Goal: Transaction & Acquisition: Purchase product/service

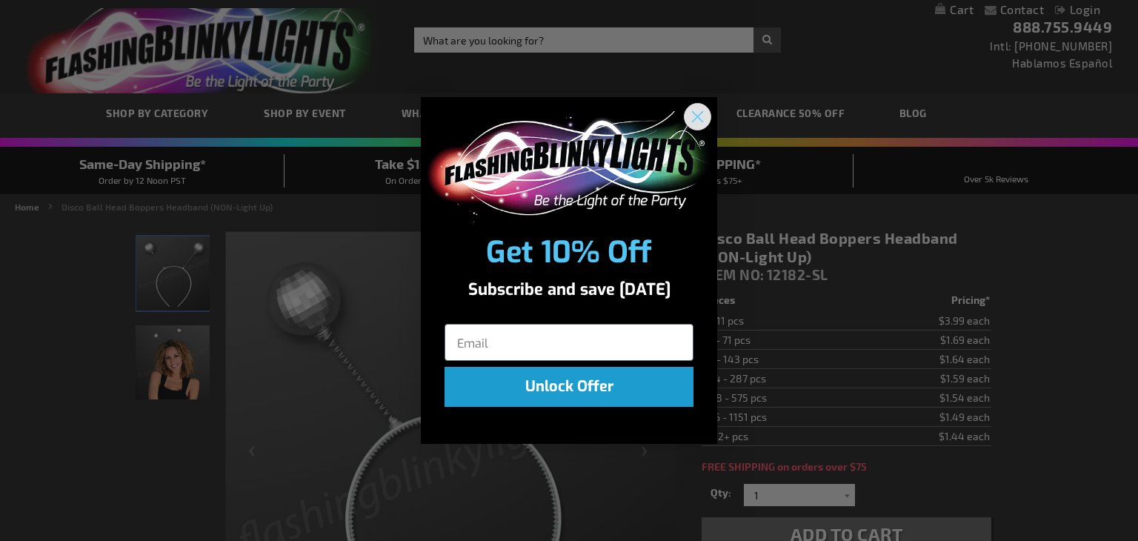
click at [705, 109] on circle "Close dialog" at bounding box center [697, 116] width 24 height 24
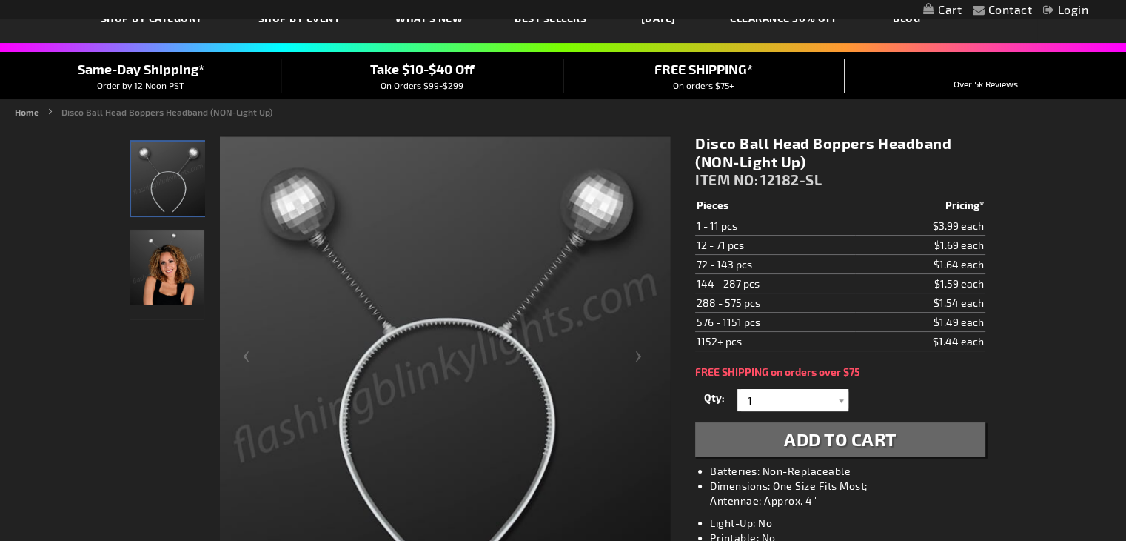
scroll to position [105, 0]
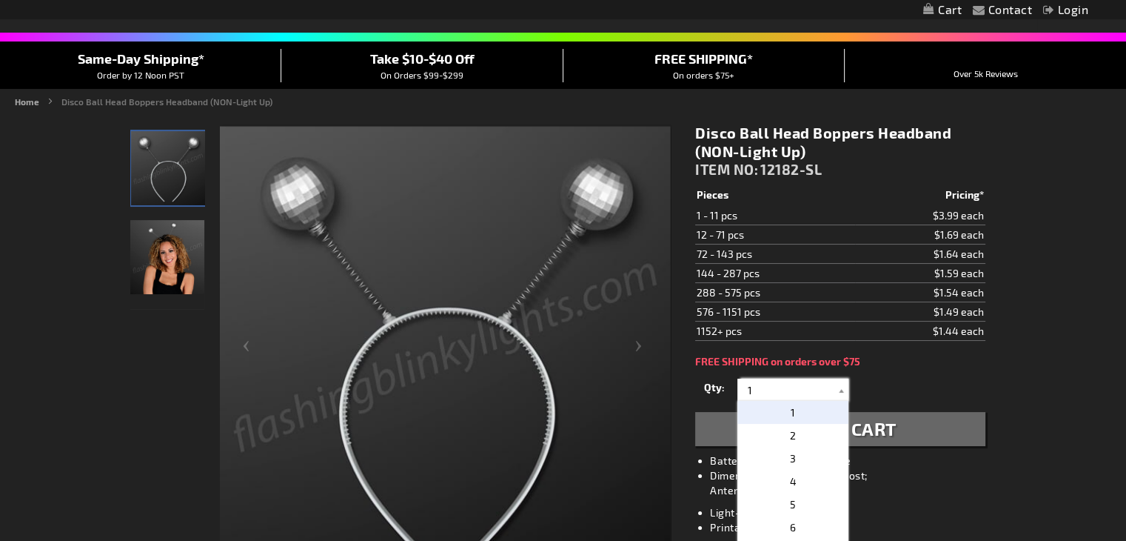
click at [829, 389] on input "1" at bounding box center [794, 389] width 107 height 22
click at [793, 428] on p "2" at bounding box center [793, 435] width 111 height 23
type input "2"
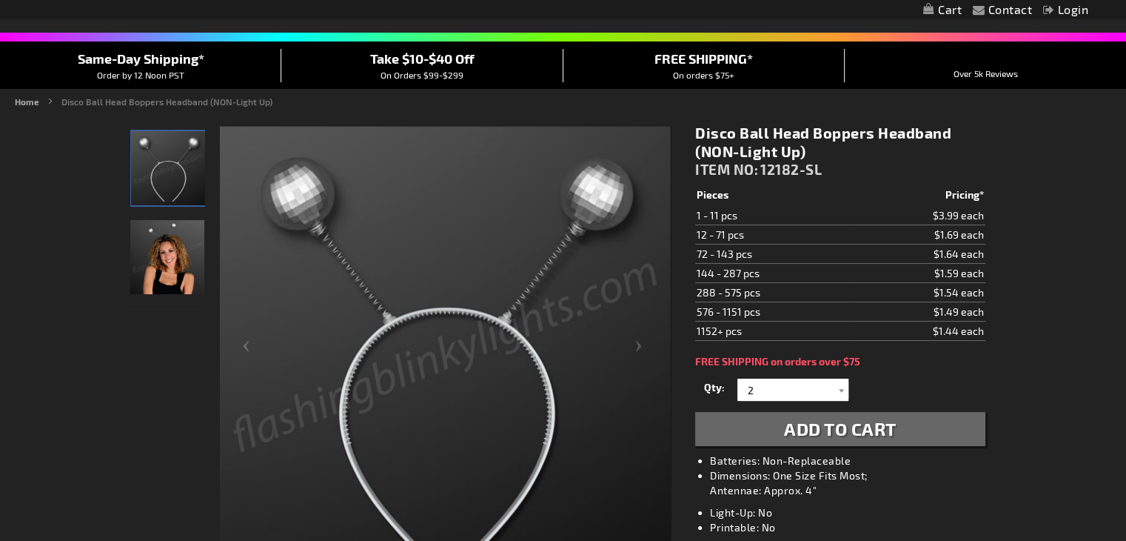
click at [883, 429] on span "Add to Cart" at bounding box center [840, 428] width 113 height 21
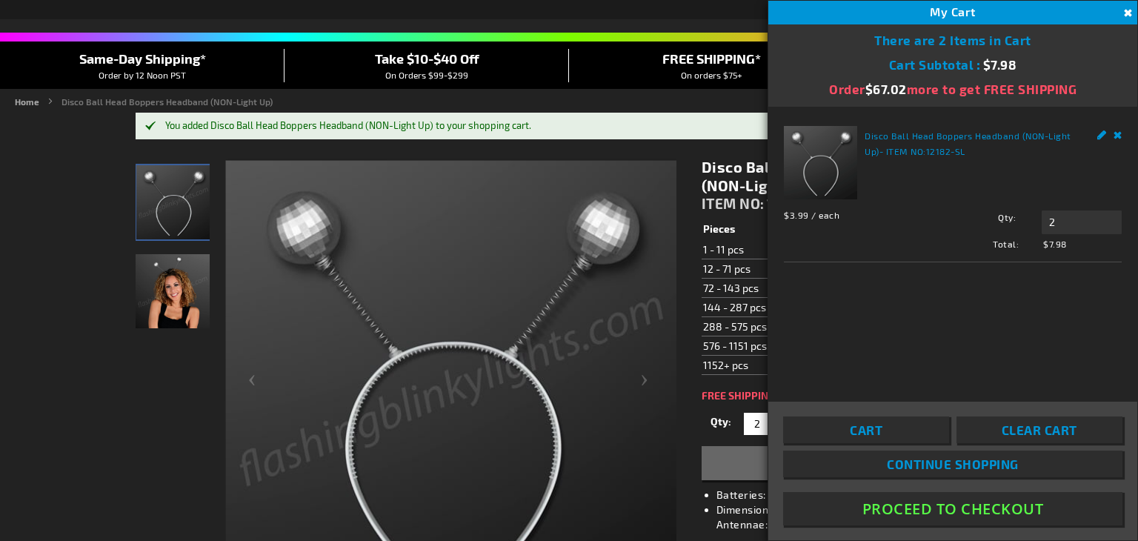
drag, startPoint x: 912, startPoint y: 515, endPoint x: 466, endPoint y: 546, distance: 447.7
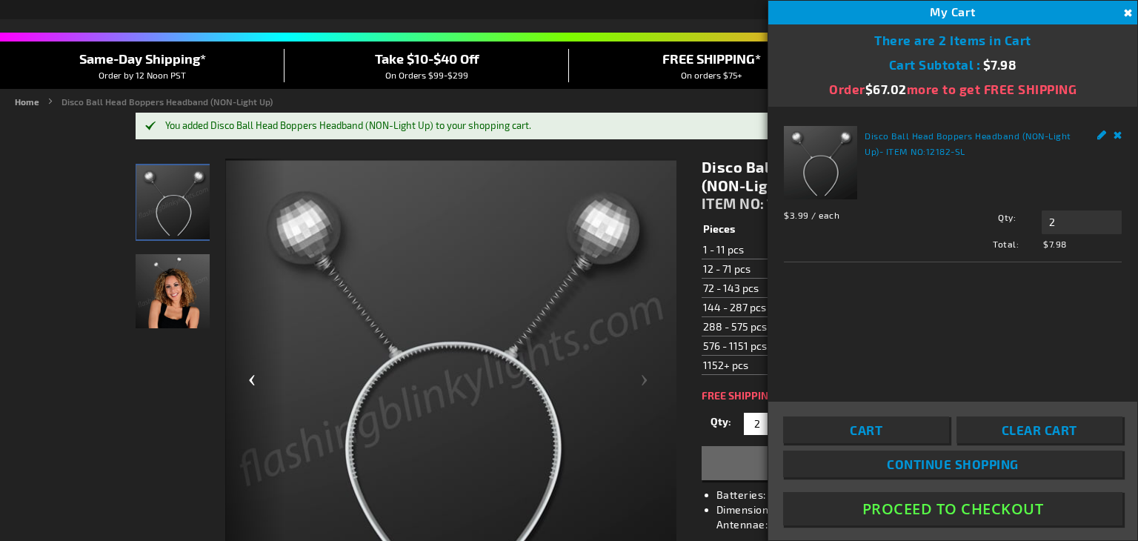
click at [253, 425] on div "Previous" at bounding box center [254, 385] width 59 height 455
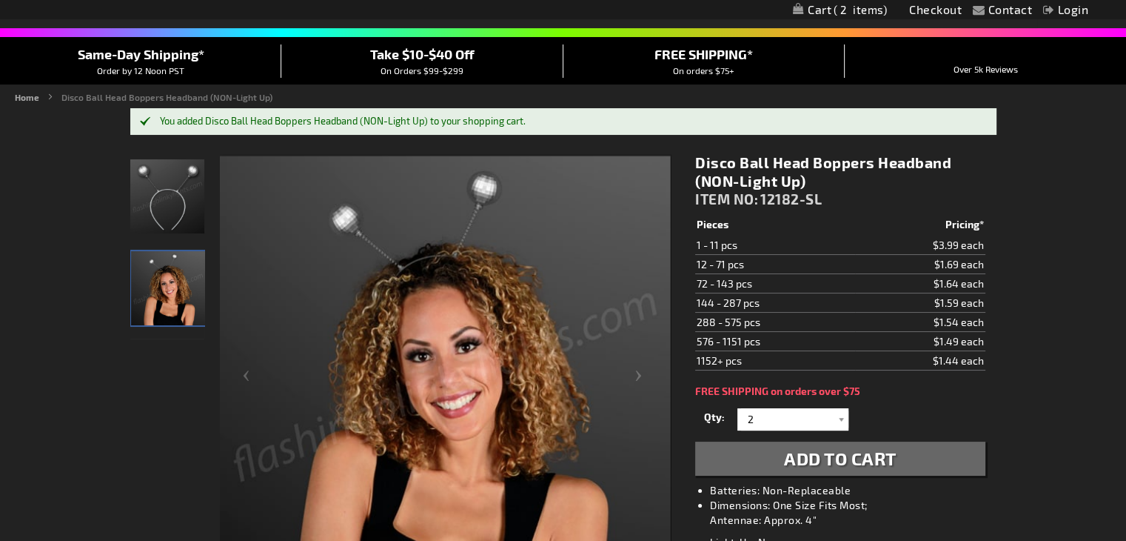
scroll to position [0, 0]
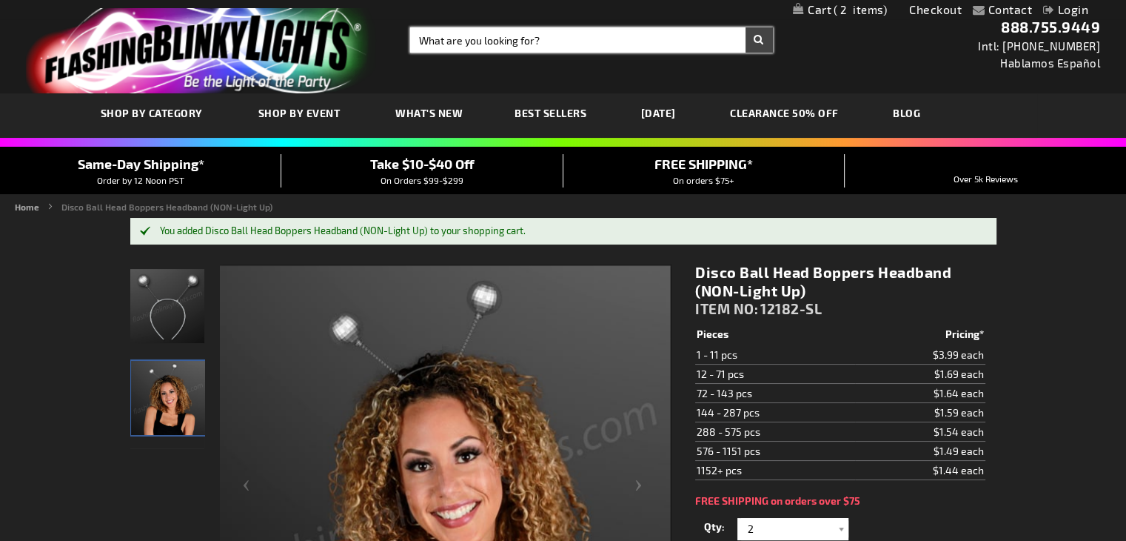
click at [459, 50] on input "Search" at bounding box center [591, 39] width 363 height 25
type input "disco"
click at [746, 27] on button "Search" at bounding box center [759, 39] width 27 height 25
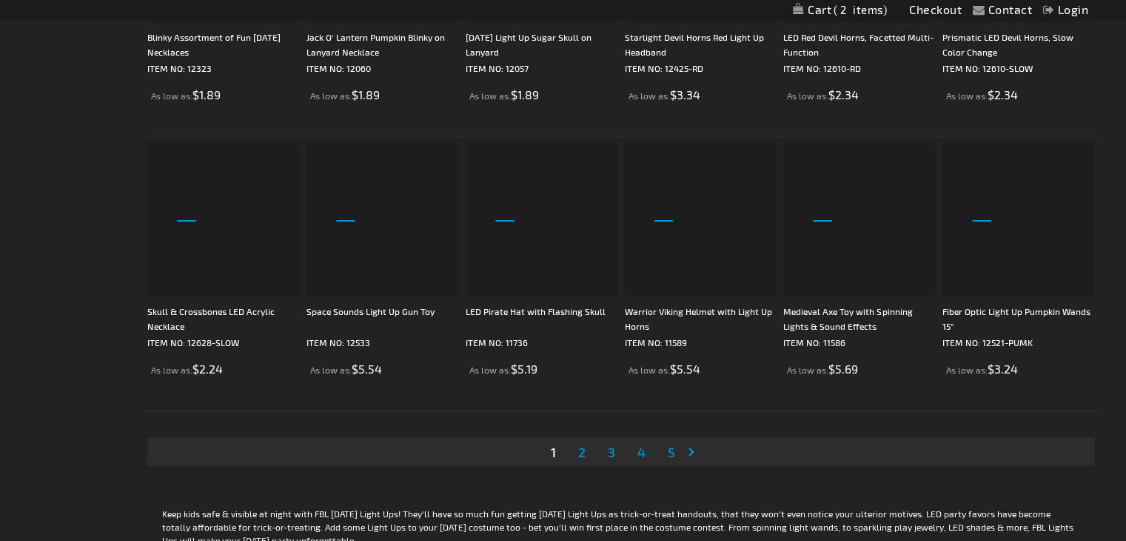
scroll to position [2795, 0]
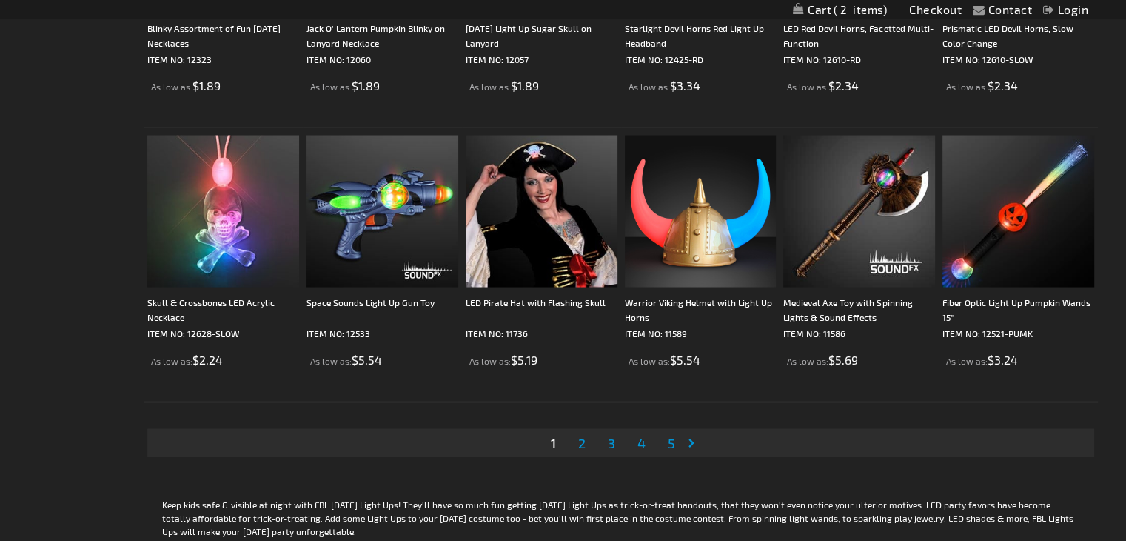
click at [578, 445] on span "2" at bounding box center [581, 442] width 7 height 16
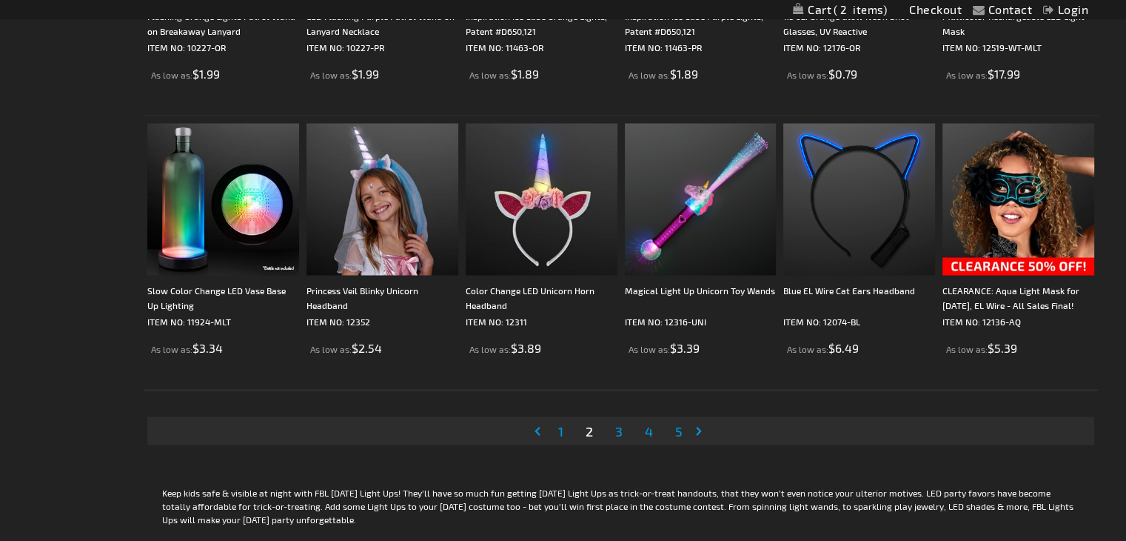
scroll to position [2828, 0]
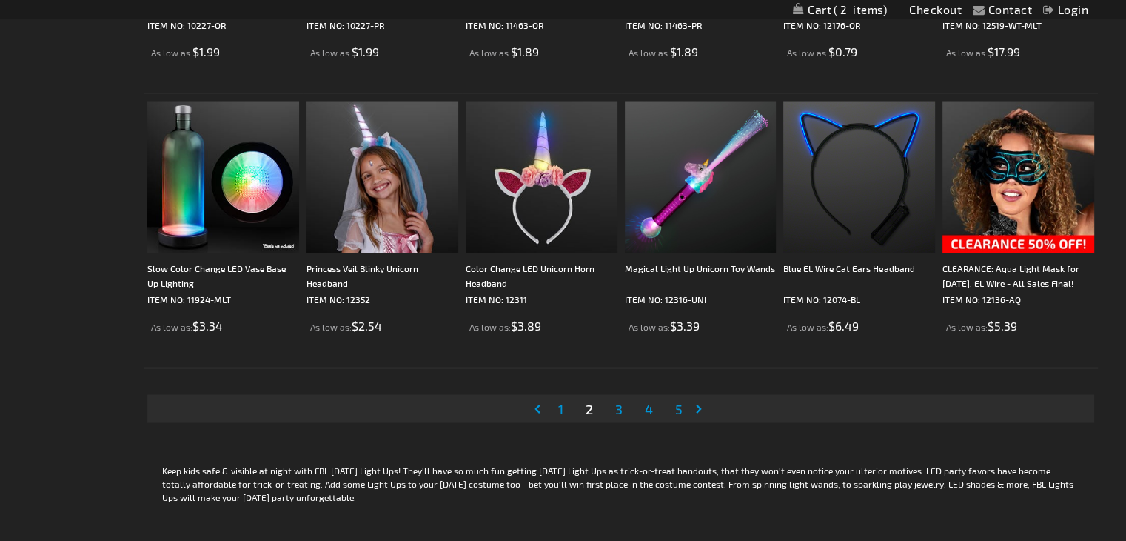
click at [618, 407] on span "3" at bounding box center [618, 409] width 7 height 16
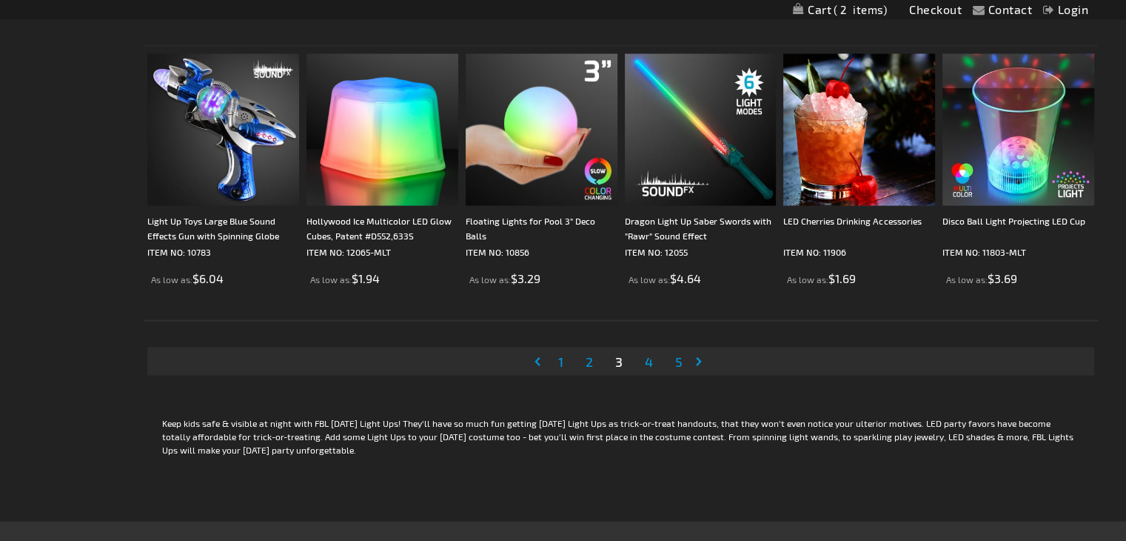
scroll to position [2880, 0]
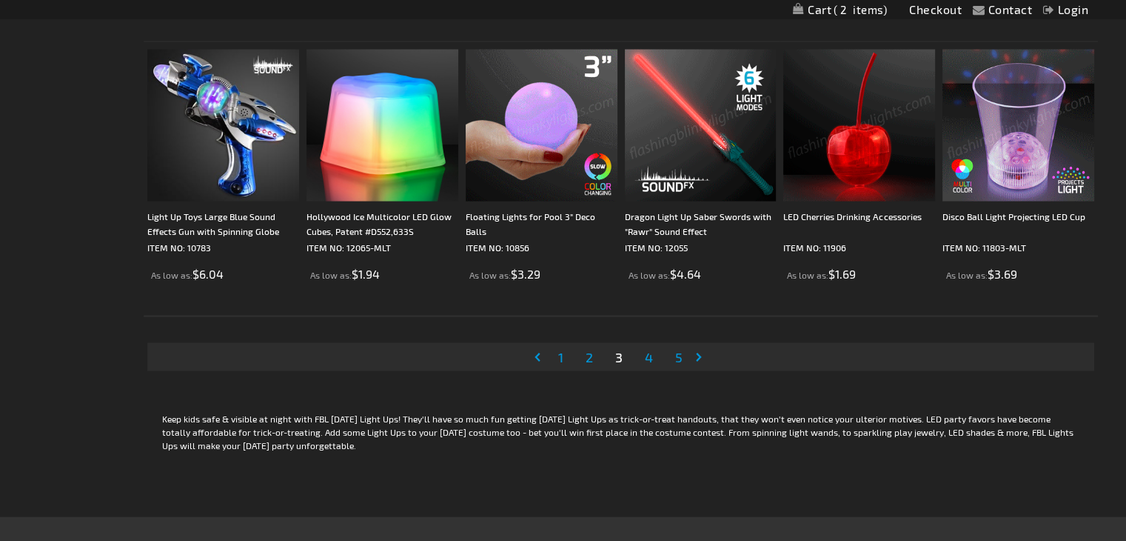
click at [649, 356] on span "4" at bounding box center [649, 357] width 8 height 16
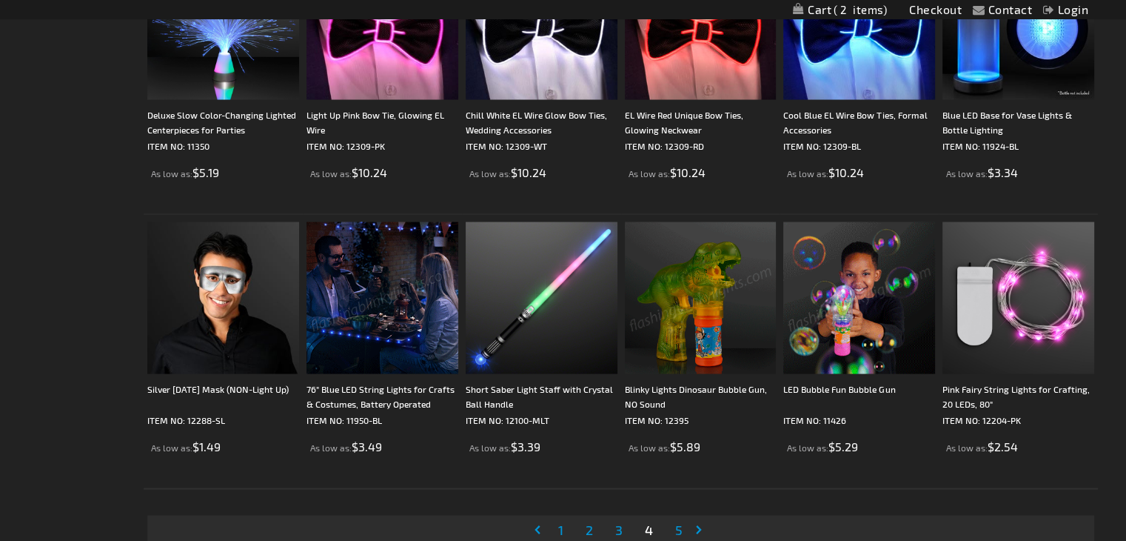
scroll to position [2734, 0]
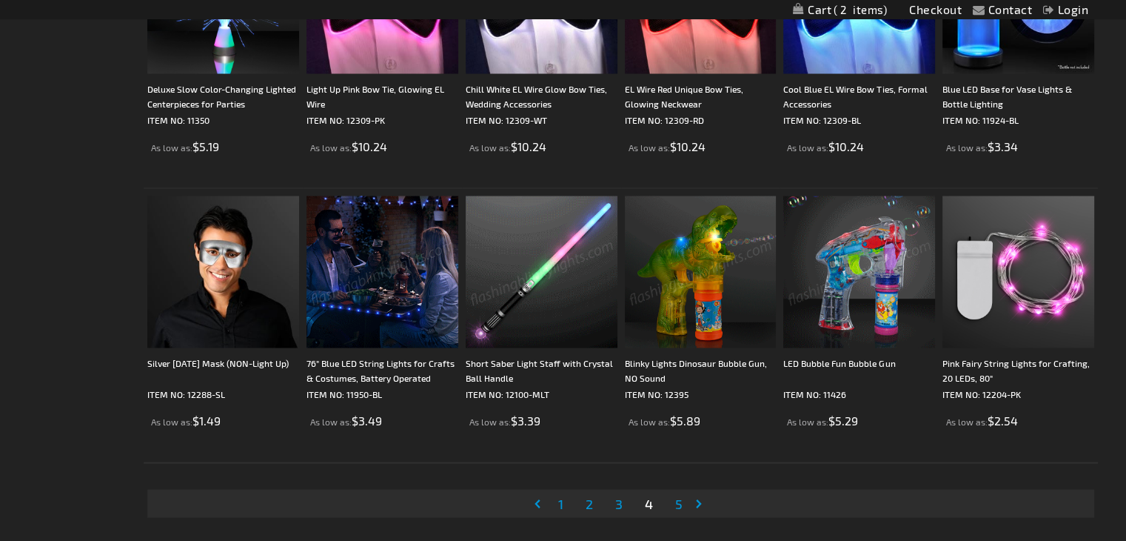
click at [697, 503] on link "Page Next" at bounding box center [702, 503] width 15 height 22
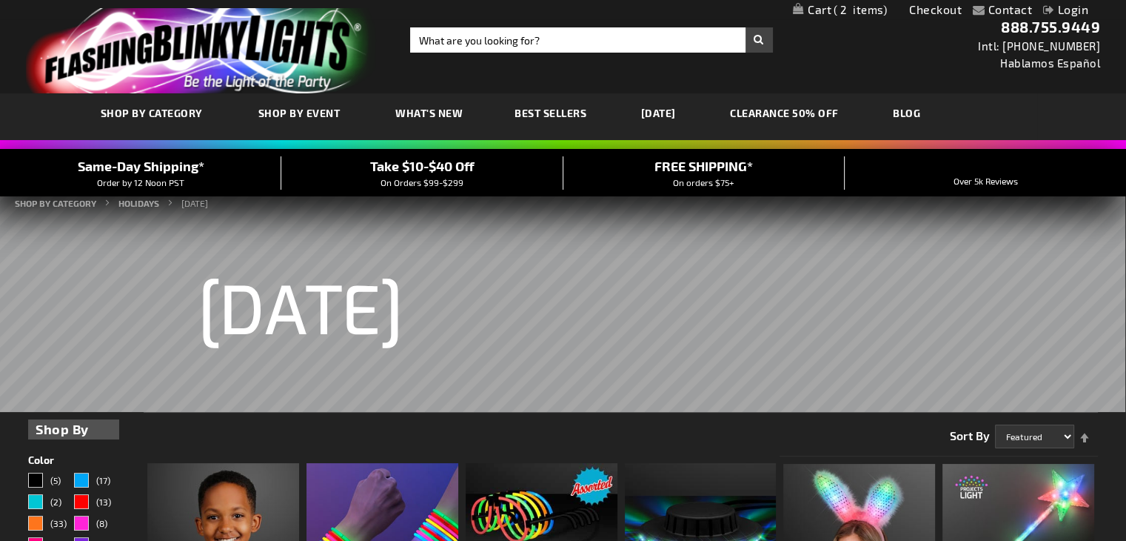
click at [921, 110] on link "BLOG" at bounding box center [907, 113] width 50 height 50
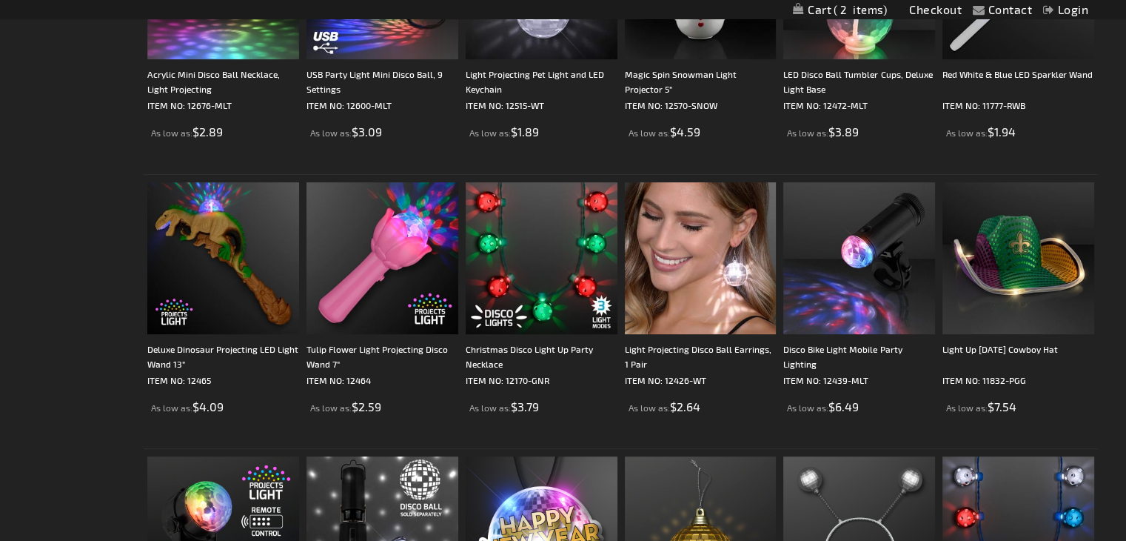
scroll to position [421, 0]
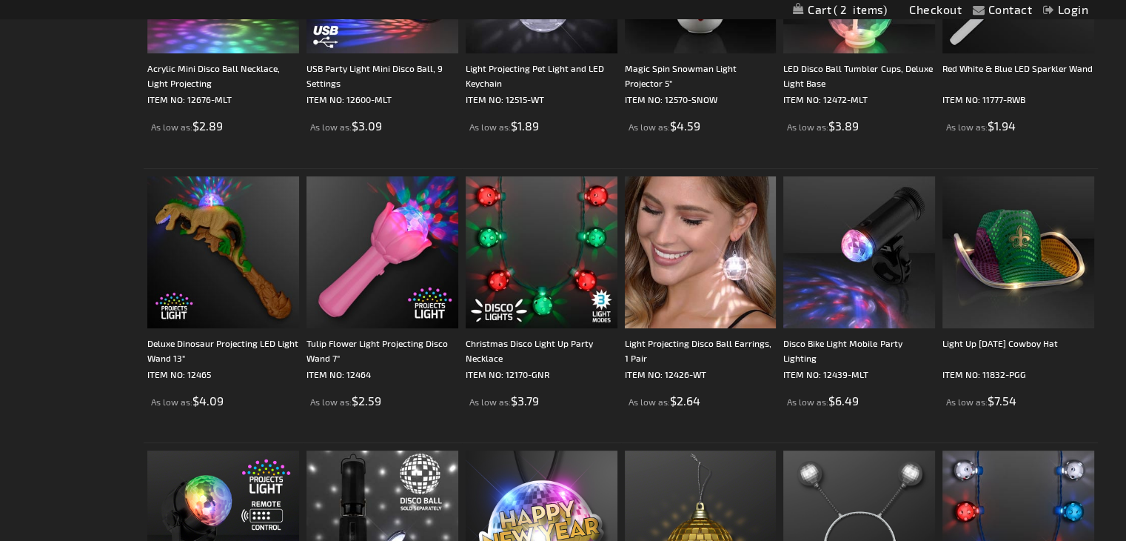
drag, startPoint x: 1133, startPoint y: 42, endPoint x: 1137, endPoint y: 124, distance: 82.3
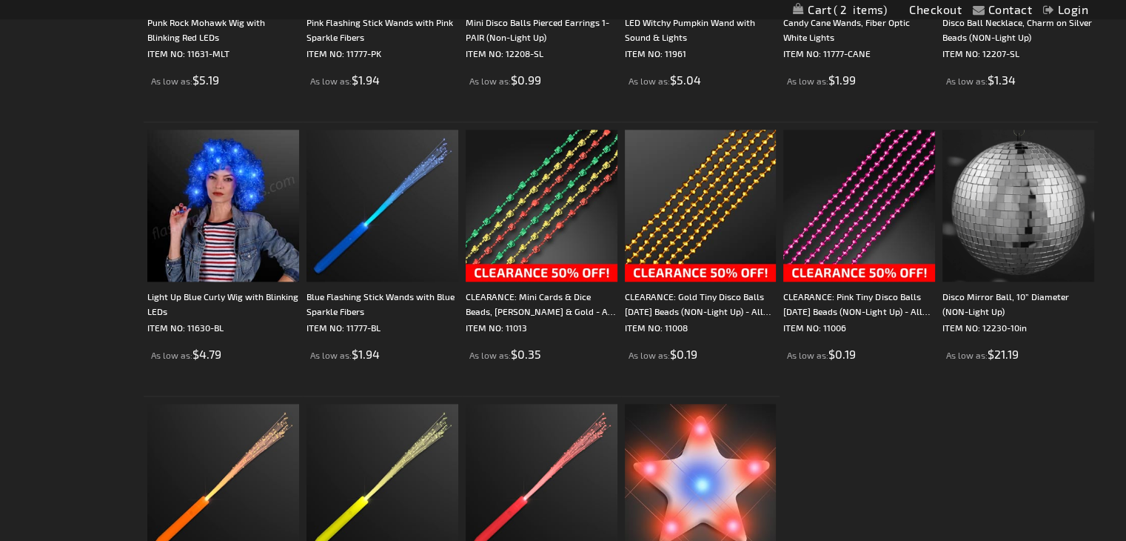
scroll to position [1569, 0]
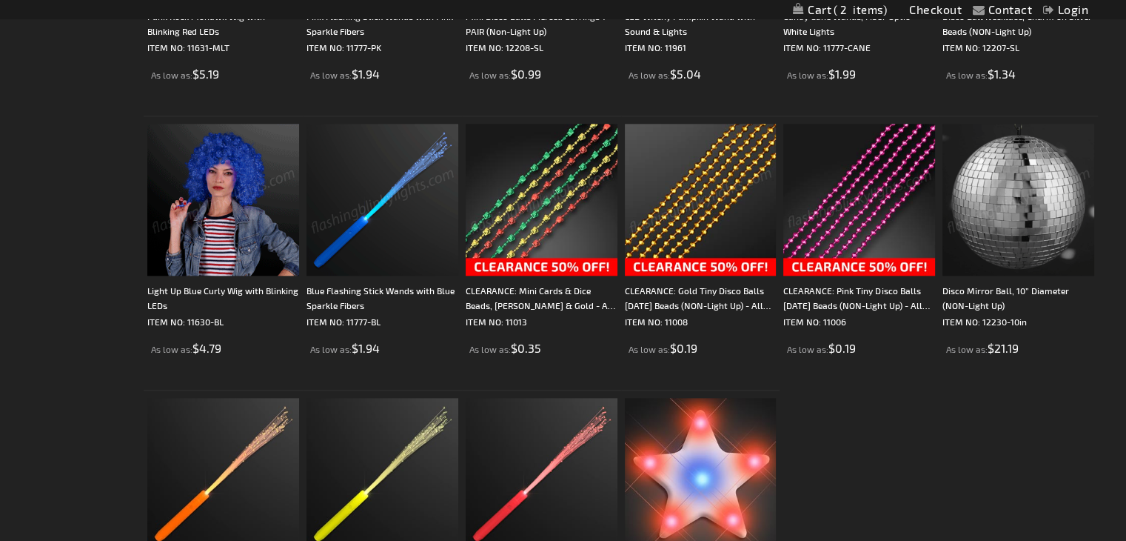
drag, startPoint x: 1125, startPoint y: 321, endPoint x: 1131, endPoint y: 382, distance: 61.8
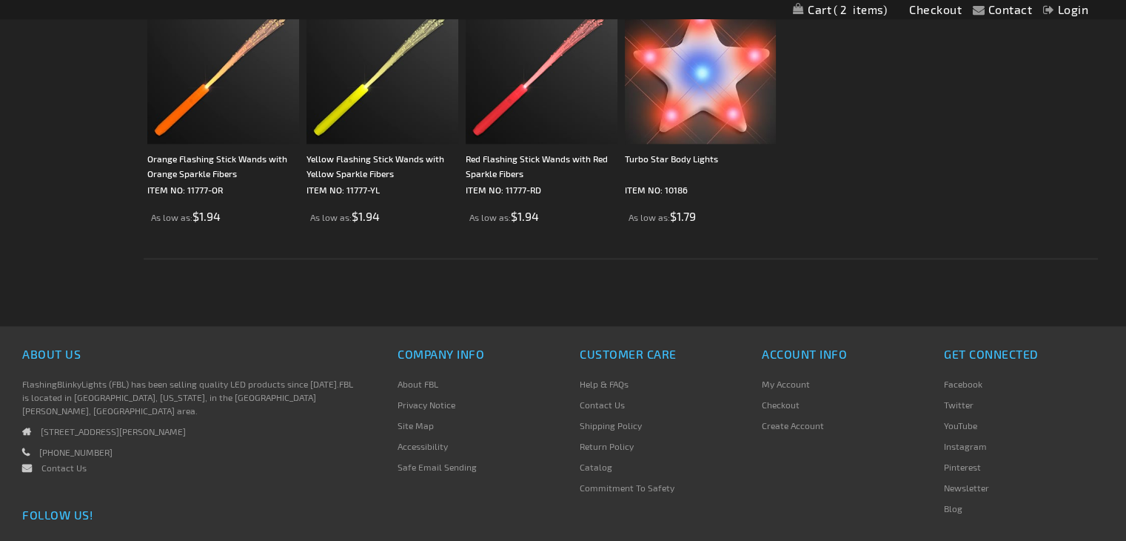
scroll to position [1972, 0]
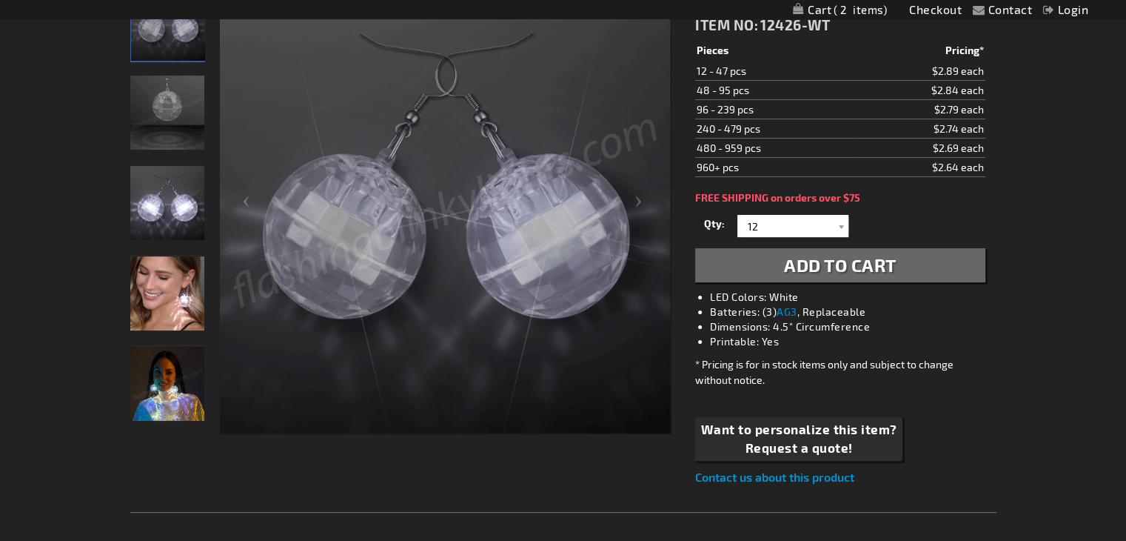
scroll to position [258, 0]
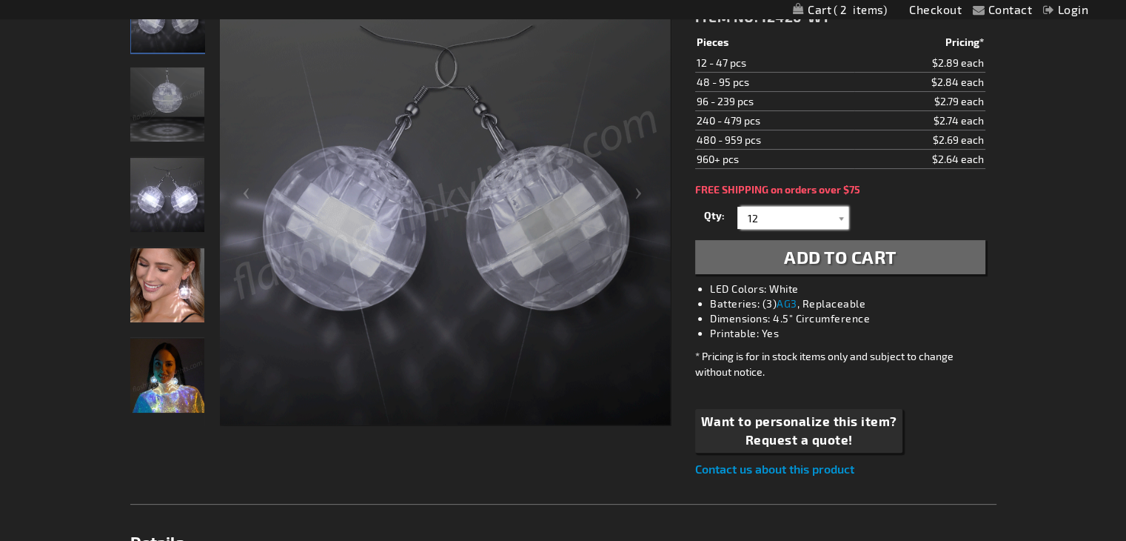
click at [782, 224] on input "12" at bounding box center [794, 218] width 107 height 22
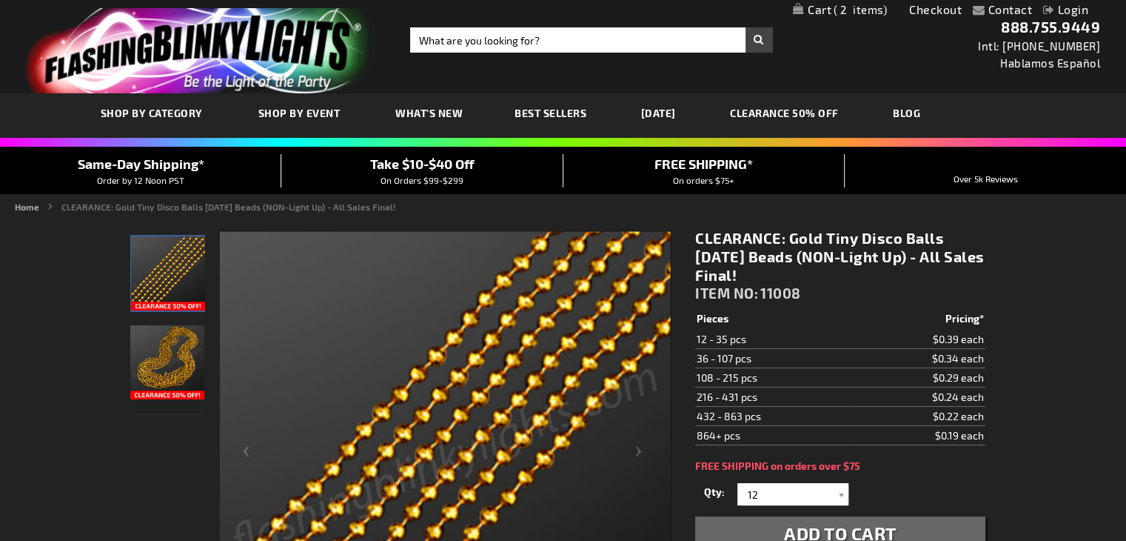
drag, startPoint x: 704, startPoint y: 358, endPoint x: 907, endPoint y: 343, distance: 203.5
click at [907, 343] on tbody "Pieces Pricing* 12 - 35 pcs $0.39 each 36 - 107 pcs $0.34 each 108 - 215 pcs $0…" at bounding box center [840, 377] width 290 height 136
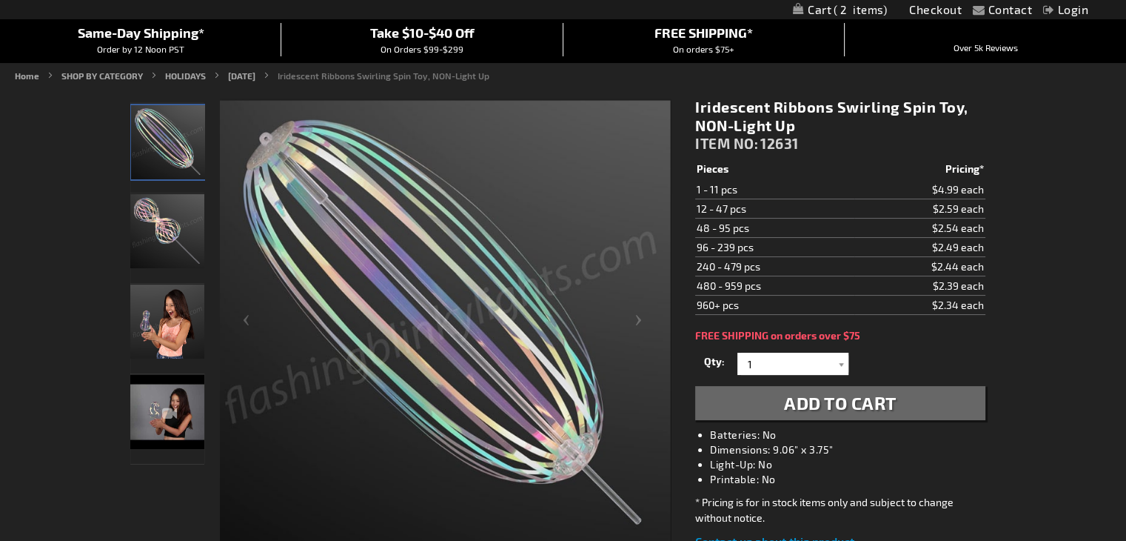
scroll to position [156, 0]
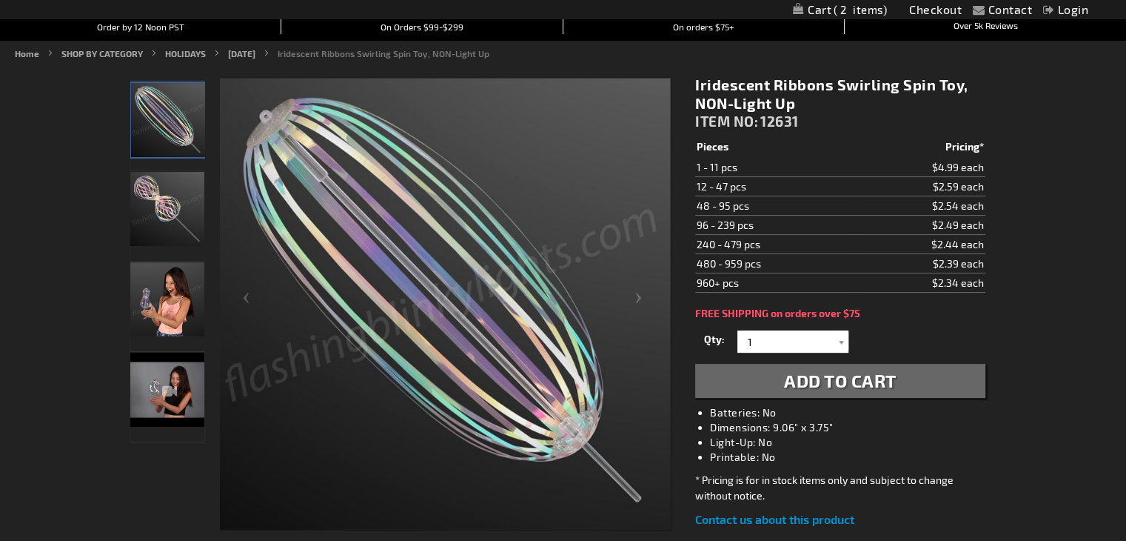
click at [168, 204] on img "Iridescent Ribbons Swirling Spin Toy, NON-Light Up" at bounding box center [167, 209] width 74 height 74
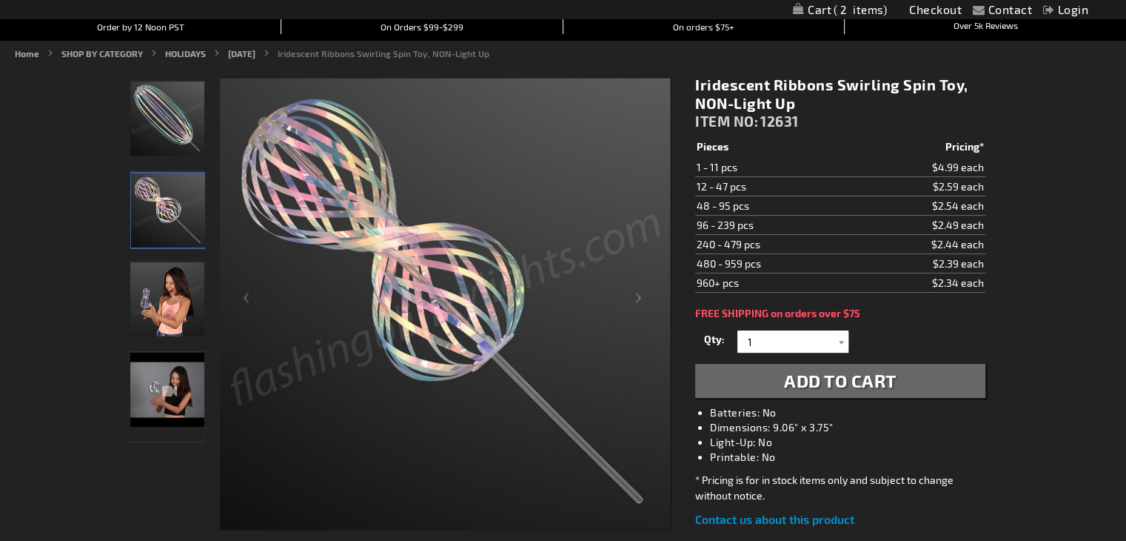
click at [161, 282] on img "Iridescent Ribbons Swirling Spin Toy, NON-Light Up" at bounding box center [167, 299] width 74 height 74
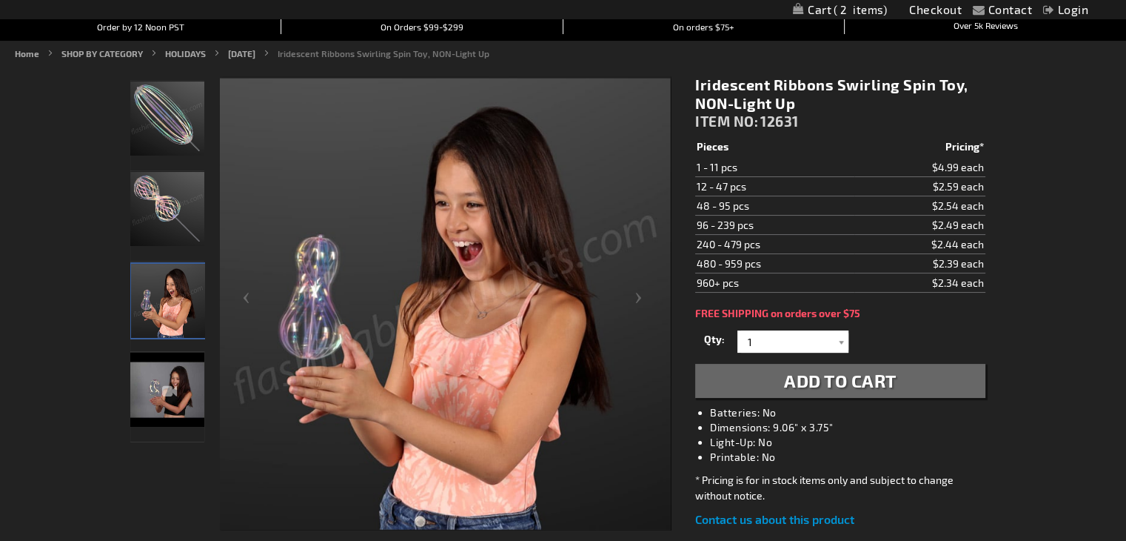
click at [158, 364] on img "Iridescent Ribbons Swirling Spin Toy, NON-Light Up" at bounding box center [167, 390] width 74 height 74
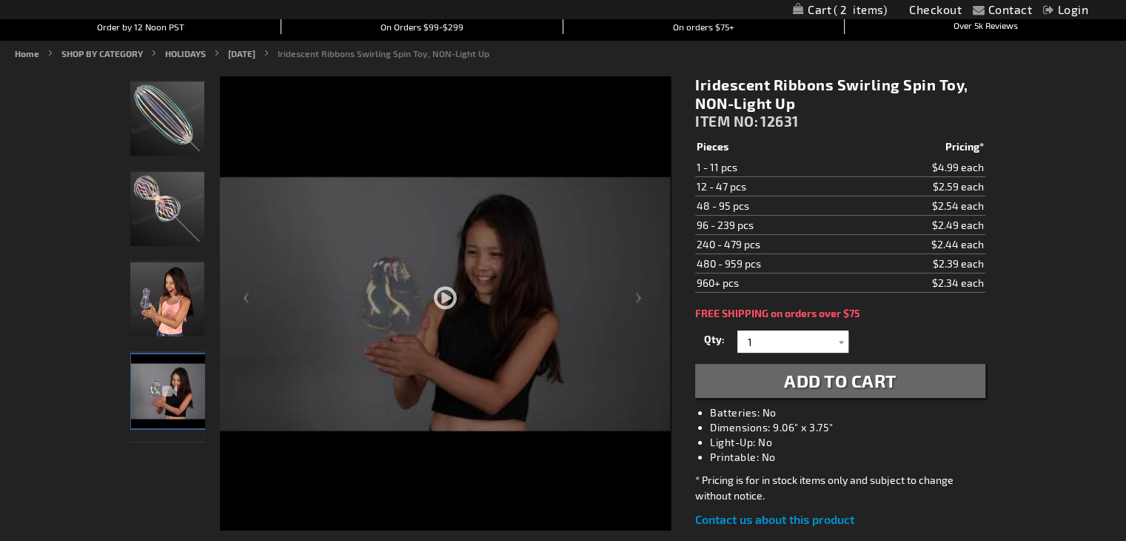
click at [439, 292] on div at bounding box center [445, 346] width 451 height 541
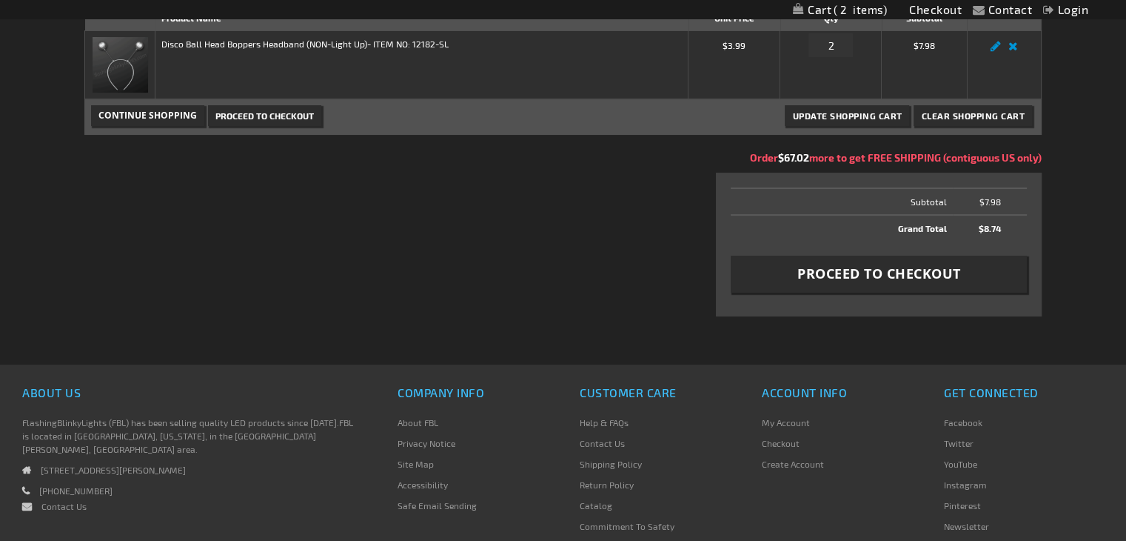
scroll to position [239, 0]
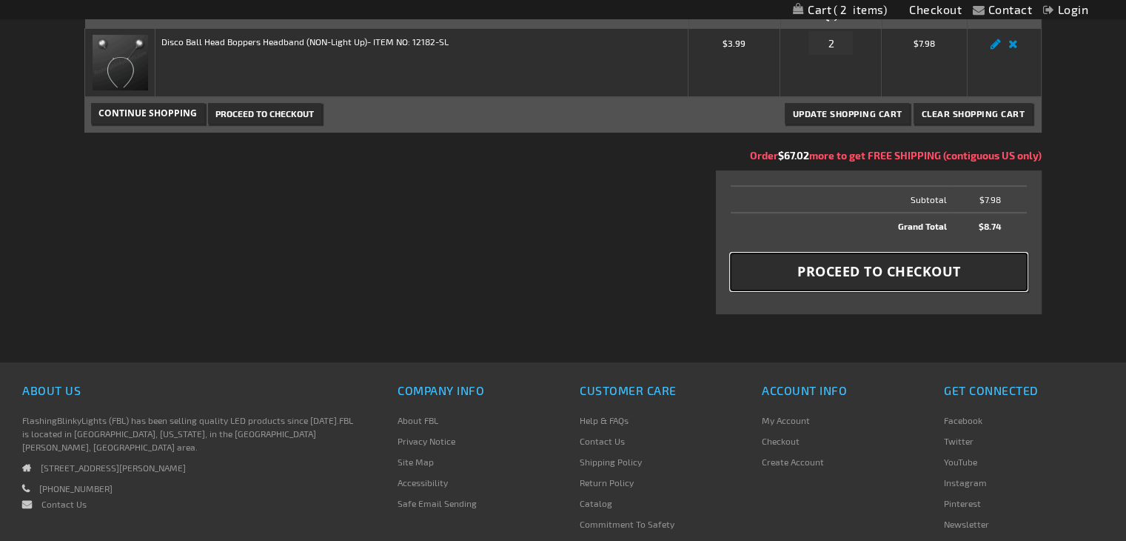
click at [933, 286] on button "Proceed to Checkout" at bounding box center [879, 271] width 296 height 37
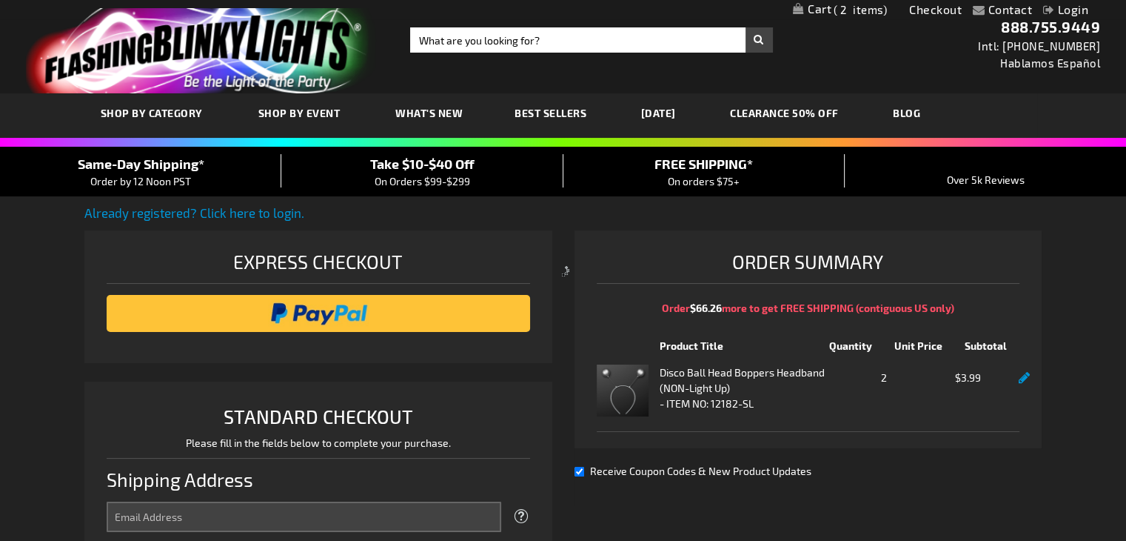
select select "US"
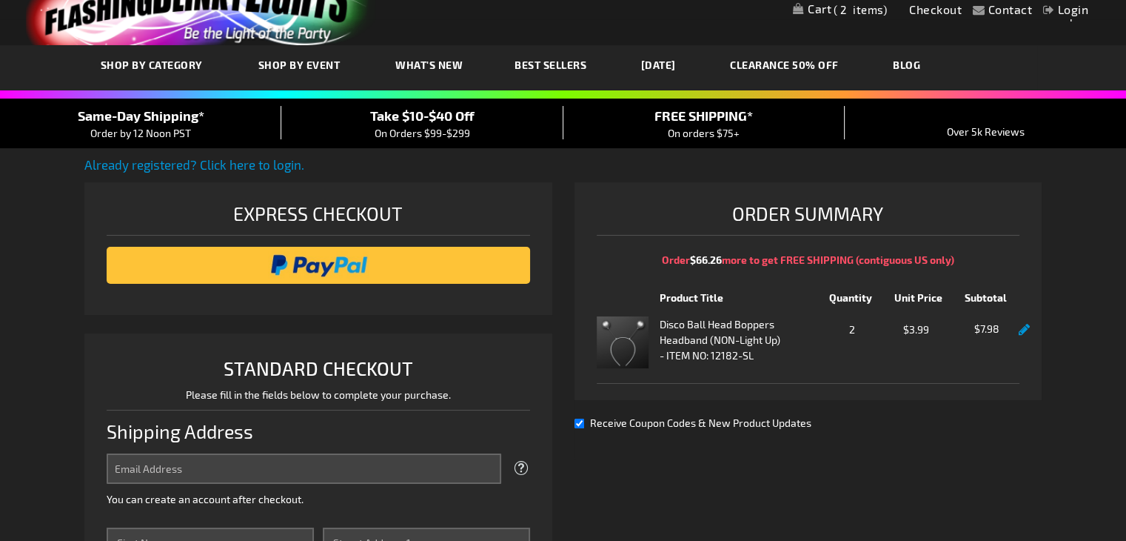
scroll to position [74, 0]
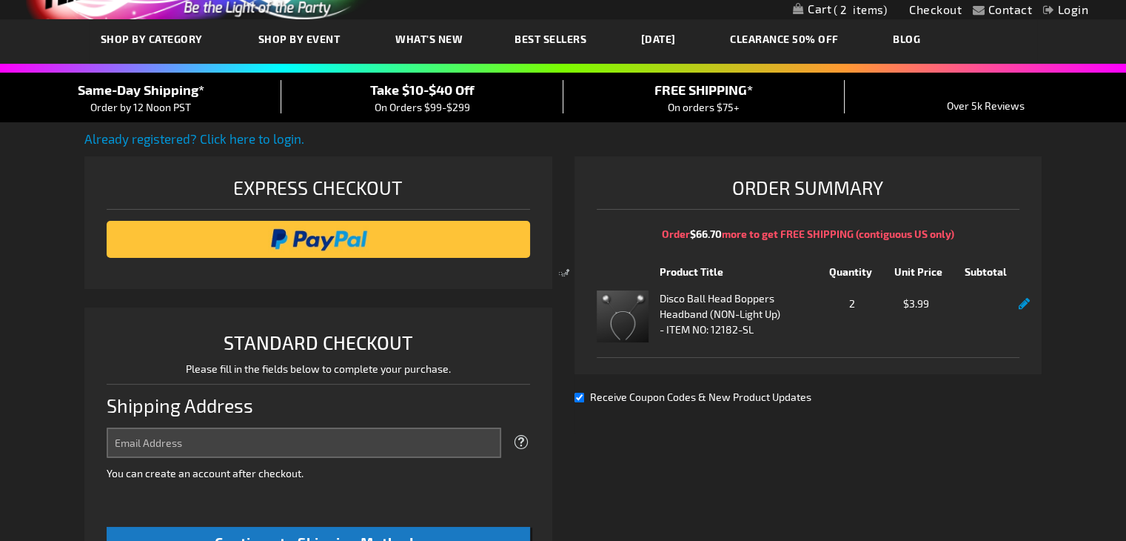
select select "US"
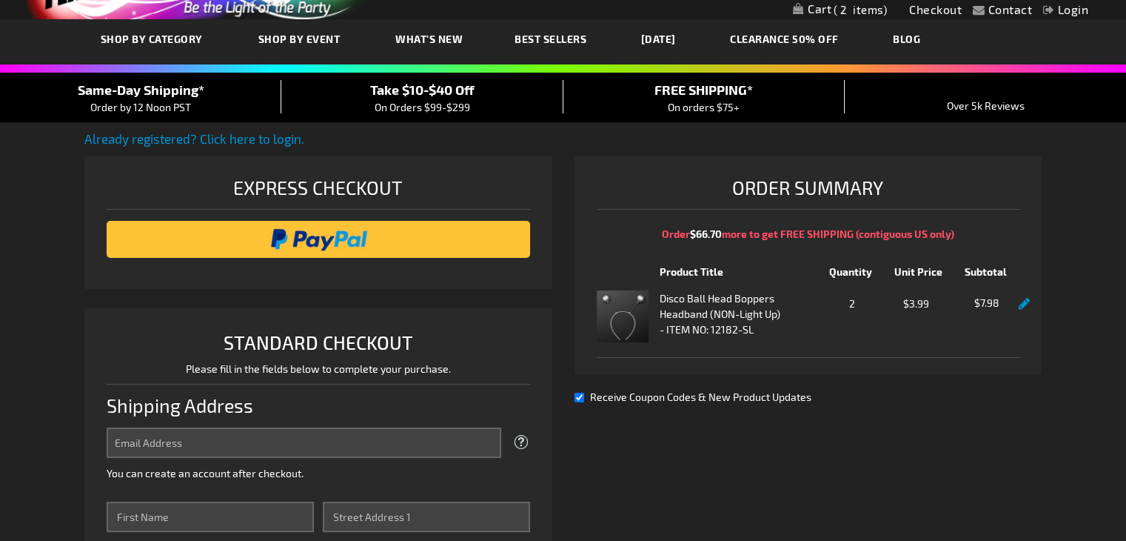
click at [581, 390] on div "Receive Coupon Codes & New Product Updates" at bounding box center [808, 397] width 467 height 16
click at [581, 397] on input "Receive Coupon Codes & New Product Updates" at bounding box center [580, 398] width 10 height 10
checkbox input "false"
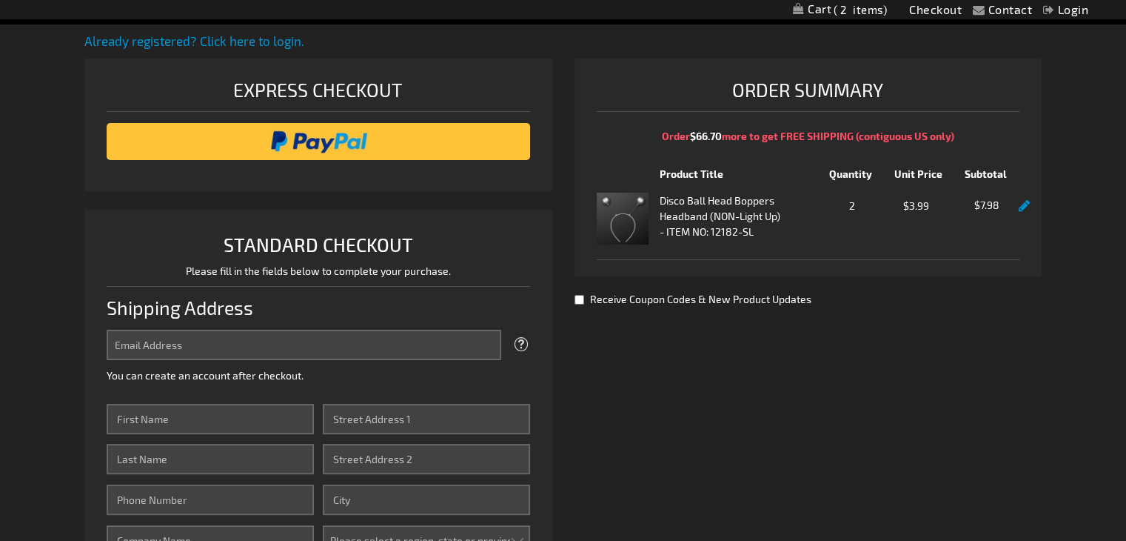
scroll to position [143, 0]
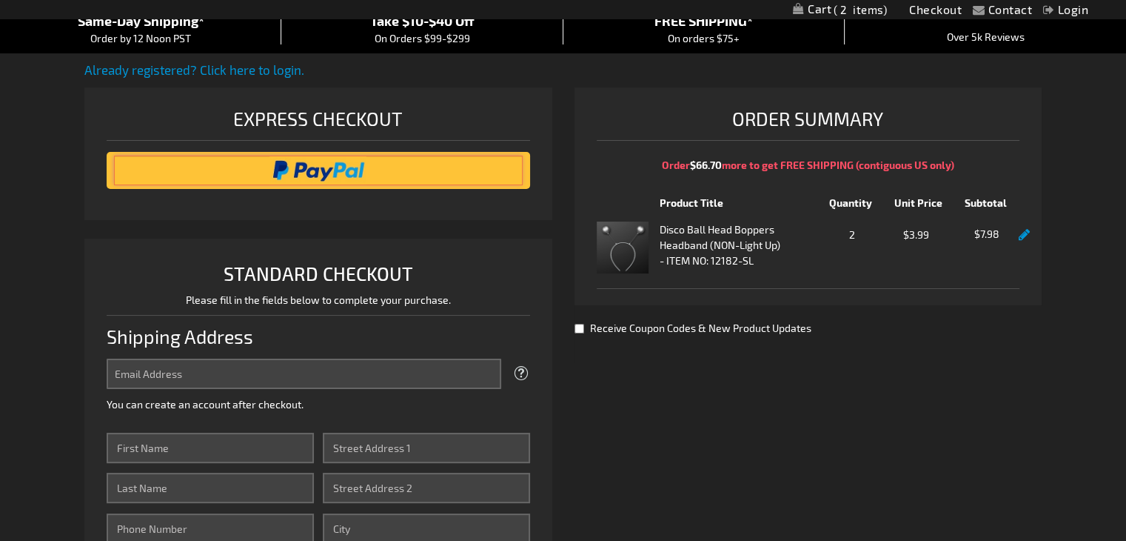
click at [456, 174] on input "image" at bounding box center [318, 171] width 408 height 30
